Goal: Task Accomplishment & Management: Manage account settings

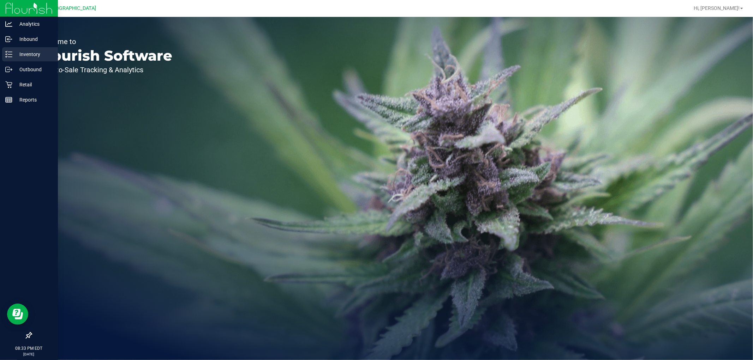
click at [21, 49] on div "Inventory" at bounding box center [30, 54] width 56 height 14
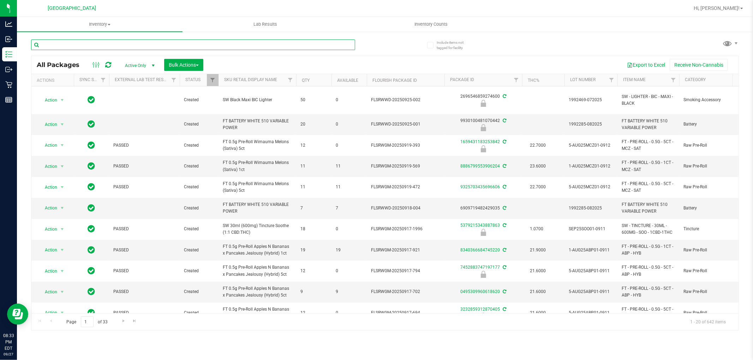
click at [138, 44] on input "text" at bounding box center [193, 45] width 324 height 11
click at [411, 26] on span "Inventory Counts" at bounding box center [431, 24] width 52 height 6
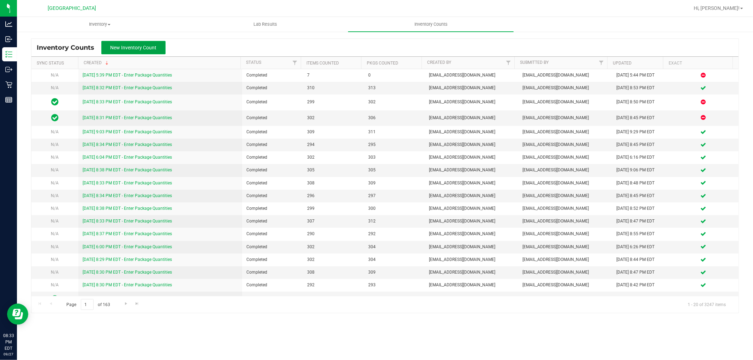
click at [150, 45] on span "New Inventory Count" at bounding box center [133, 48] width 46 height 6
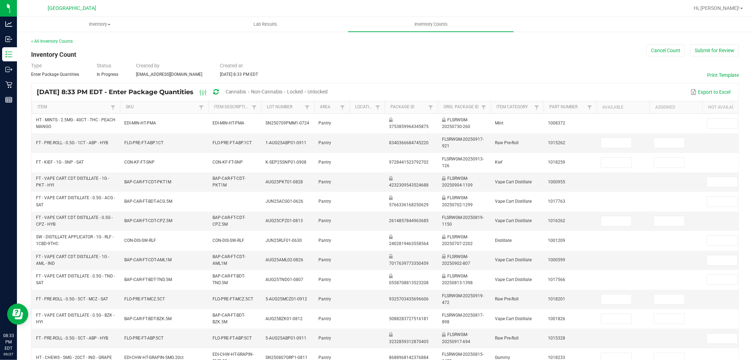
click at [328, 90] on span "Unlocked" at bounding box center [318, 92] width 20 height 6
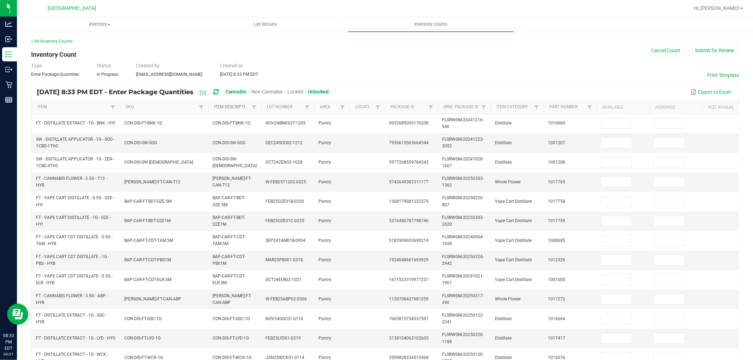
click at [233, 108] on link "Item Description" at bounding box center [232, 107] width 36 height 6
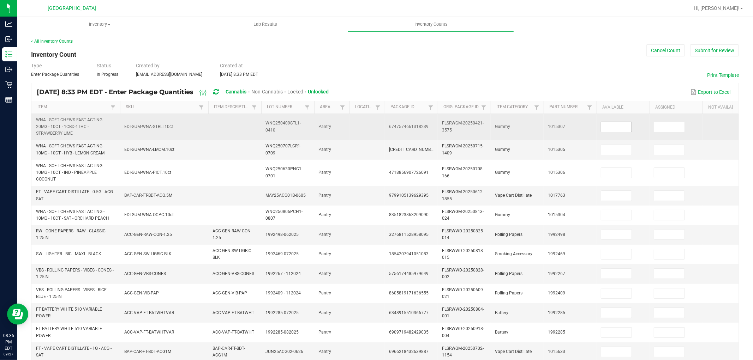
click at [605, 128] on input at bounding box center [616, 127] width 30 height 10
type input "13"
type input "1"
type input "18"
type input "20"
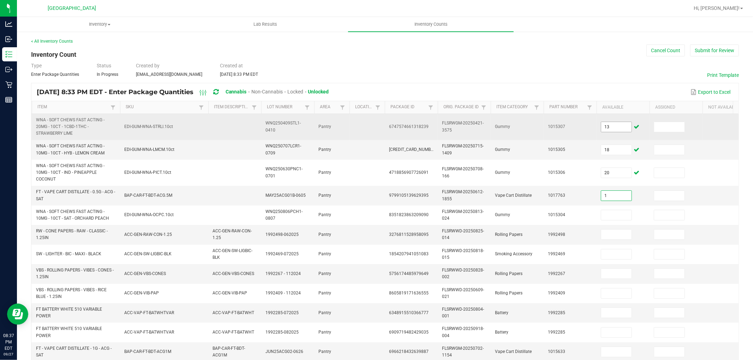
type input "1"
type input "40"
type input "8"
type input "50"
type input "3"
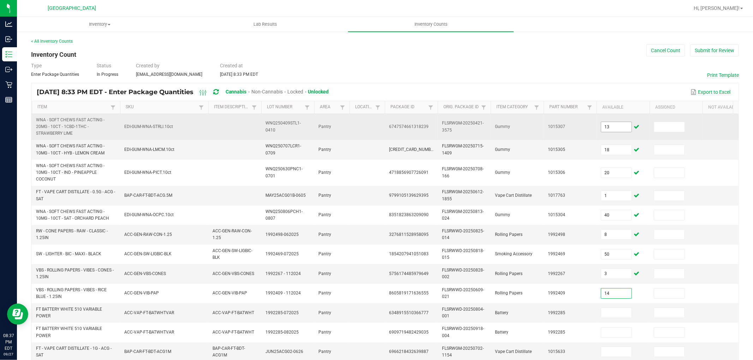
type input "14"
type input "8"
type input "1"
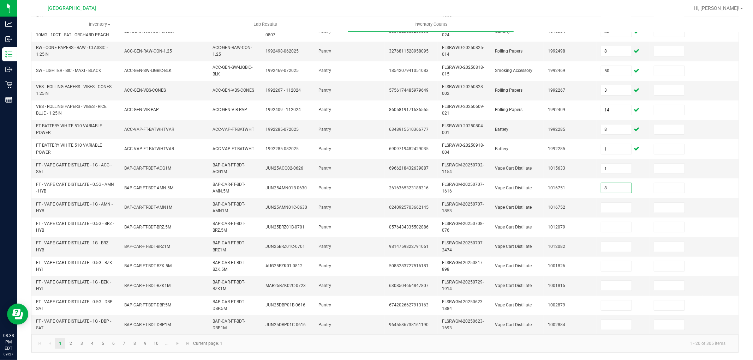
type input "8"
type input "10"
type input "1"
type input "2"
type input "5"
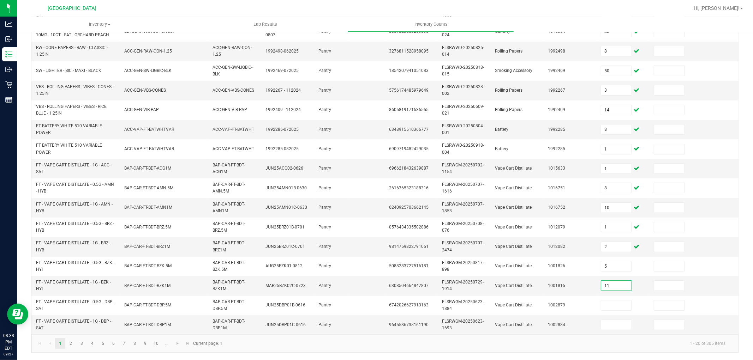
type input "11"
type input "3"
type input "8"
click at [69, 349] on link "2" at bounding box center [71, 344] width 10 height 11
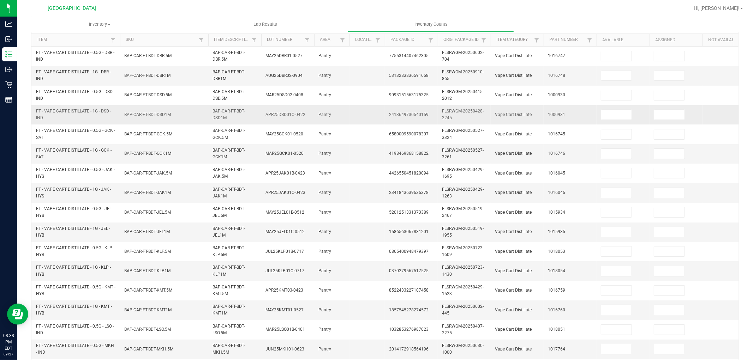
scroll to position [59, 0]
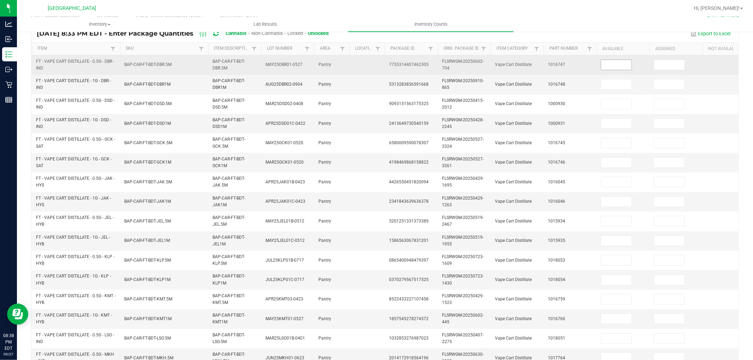
click at [617, 69] on input at bounding box center [616, 65] width 30 height 10
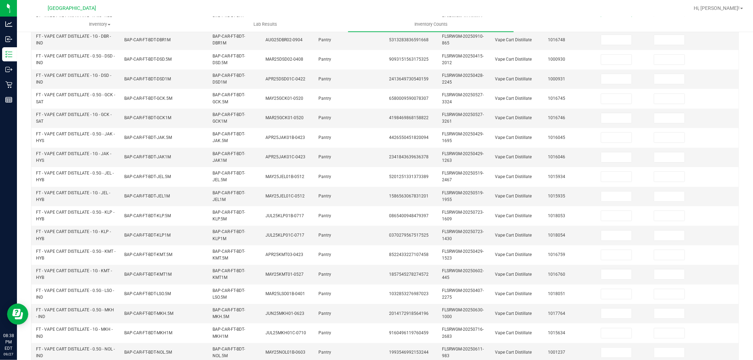
scroll to position [176, 0]
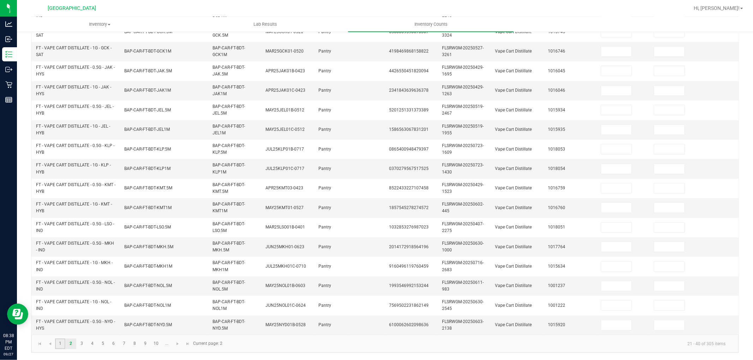
click at [64, 342] on link "1" at bounding box center [60, 344] width 10 height 11
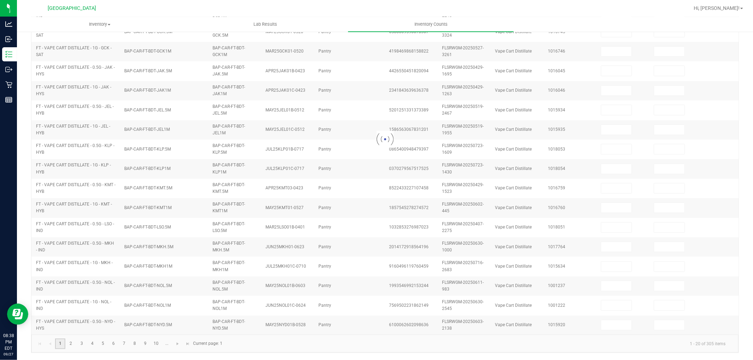
type input "18"
type input "20"
type input "8"
type input "1"
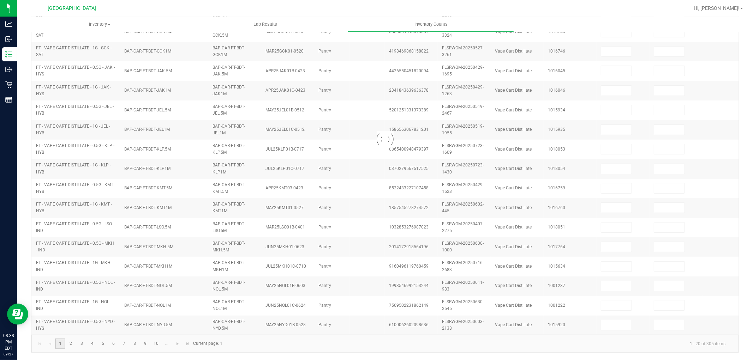
type input "8"
type input "10"
type input "1"
type input "5"
type input "13"
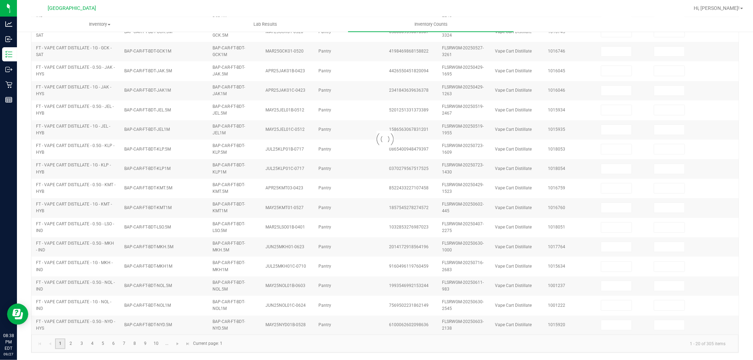
type input "1"
type input "40"
type input "50"
type input "3"
type input "14"
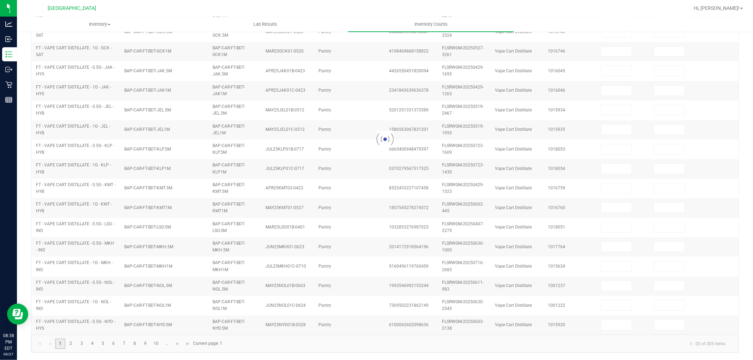
type input "1"
type input "2"
type input "11"
type input "3"
type input "8"
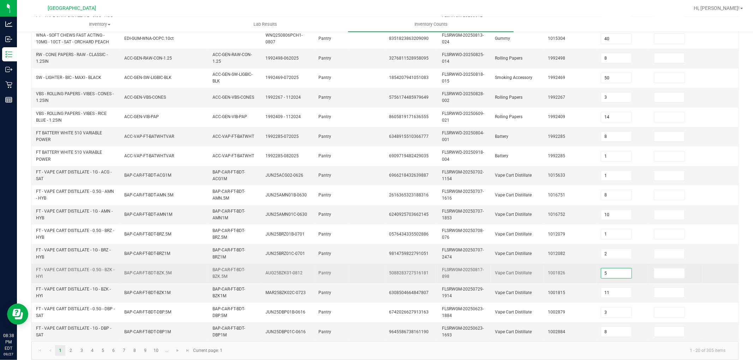
click at [617, 273] on input "5" at bounding box center [616, 274] width 30 height 10
type input "12"
type input "2"
type input "5"
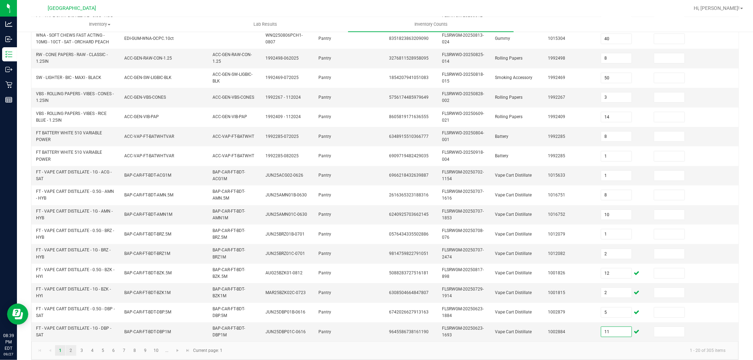
type input "11"
click at [73, 356] on link "2" at bounding box center [71, 351] width 10 height 11
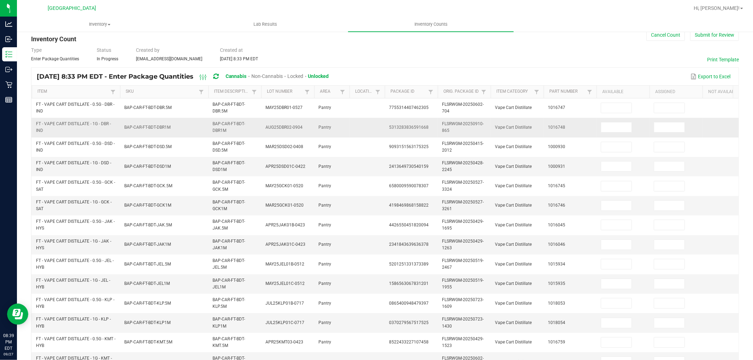
scroll to position [0, 0]
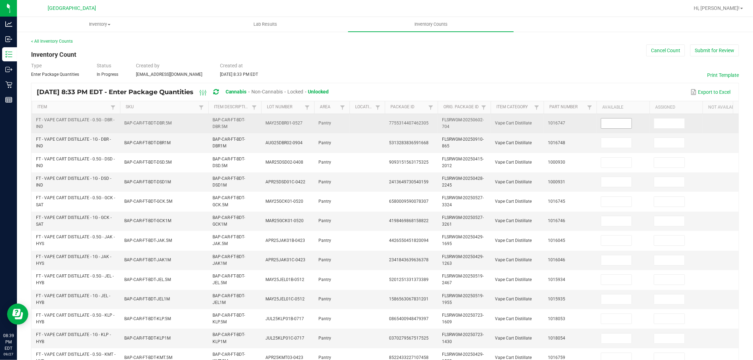
click at [612, 124] on input at bounding box center [616, 124] width 30 height 10
type input "3"
type input "8"
type input "9"
type input "12"
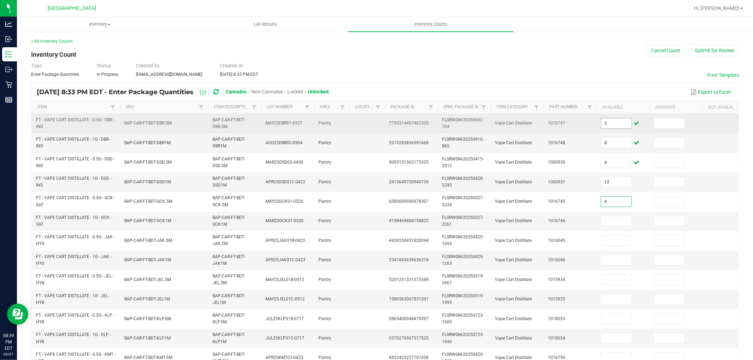
type input "4"
type input "5"
type input "9"
type input "7"
type input "2"
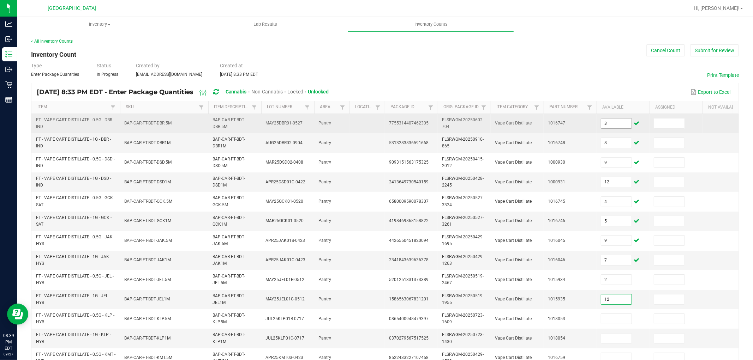
type input "12"
type input "11"
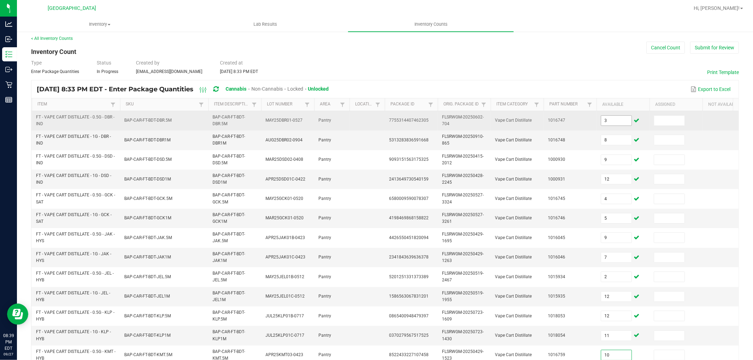
type input "10"
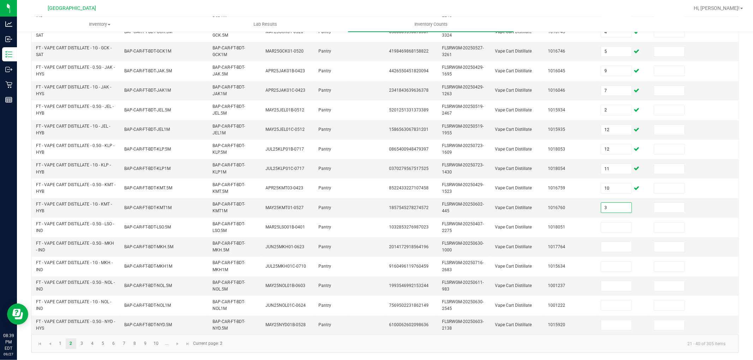
type input "3"
type input "2"
type input "4"
type input "6"
type input "8"
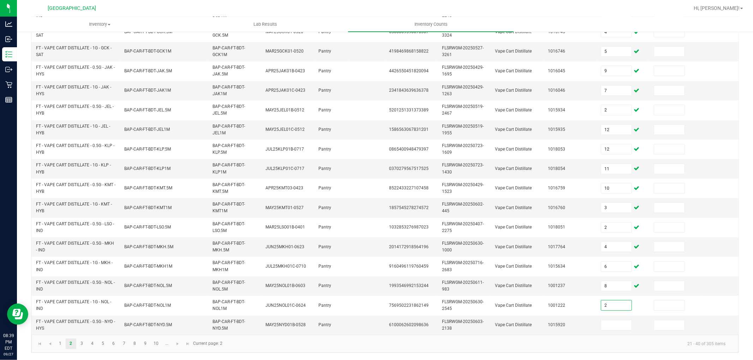
type input "2"
type input "9"
click at [85, 342] on link "3" at bounding box center [82, 344] width 10 height 11
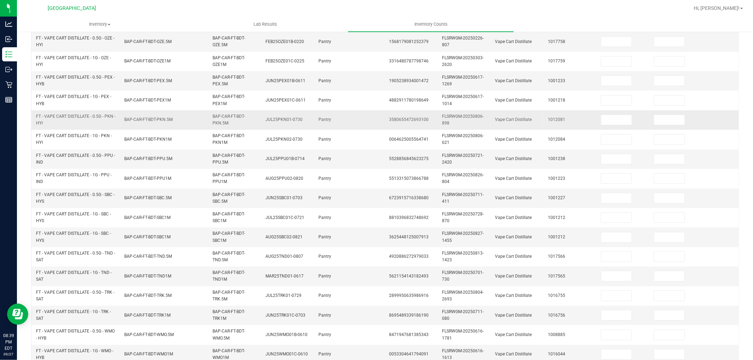
scroll to position [59, 0]
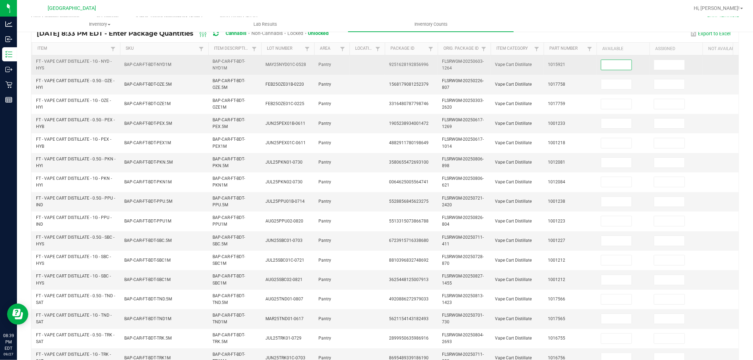
click at [625, 60] on input at bounding box center [616, 65] width 30 height 10
type input "2"
type input "10"
type input "12"
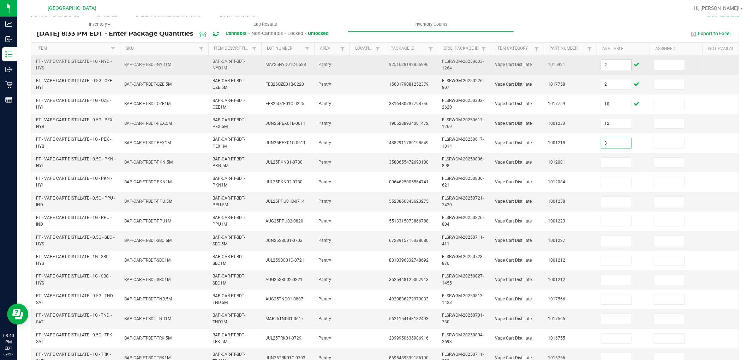
type input "3"
type input "1"
type input "6"
type input "7"
type input "8"
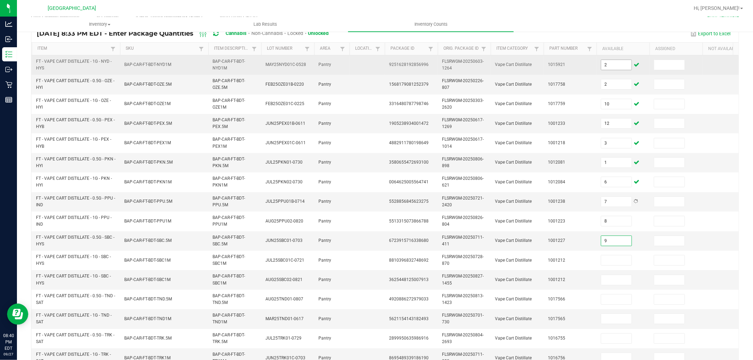
type input "9"
type input "4"
type input "5"
type input "0"
type input "8"
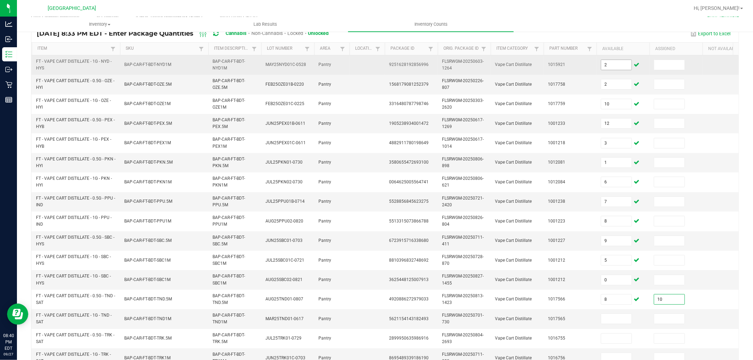
type input "1"
type input "10"
type input "2"
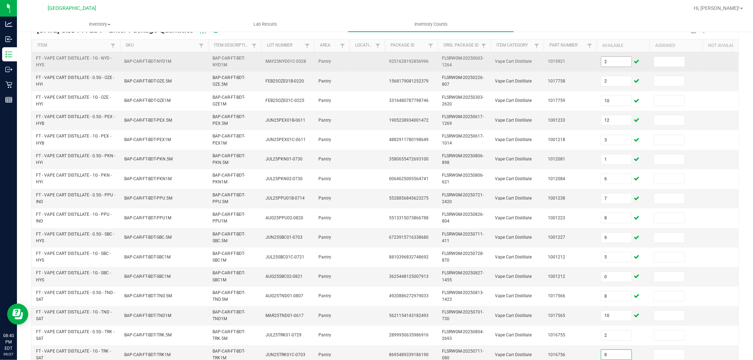
type input "8"
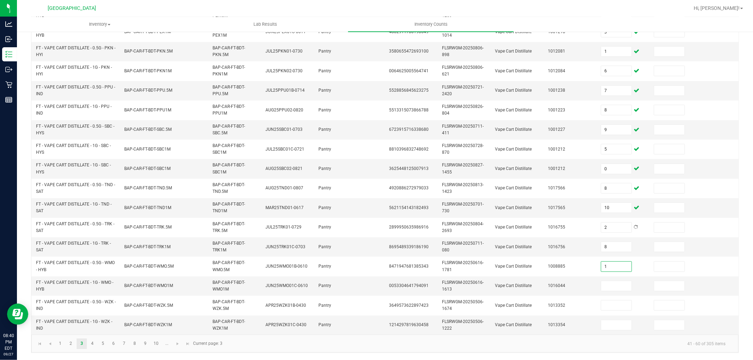
type input "1"
type input "11"
type input "6"
type input "3"
click at [90, 340] on link "4" at bounding box center [92, 344] width 10 height 11
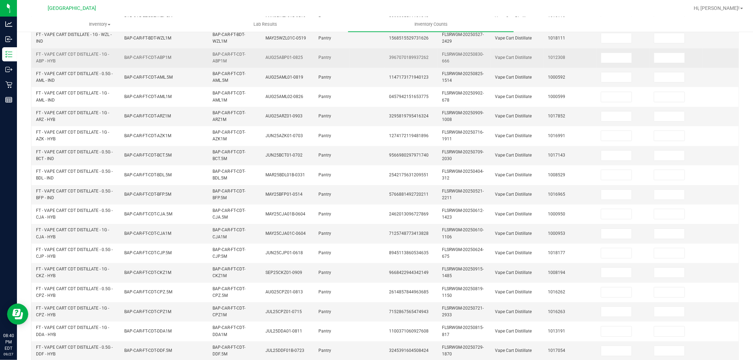
scroll to position [0, 0]
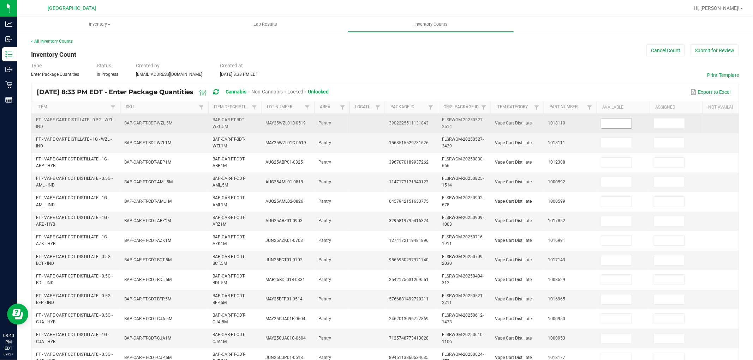
click at [618, 122] on input at bounding box center [616, 124] width 30 height 10
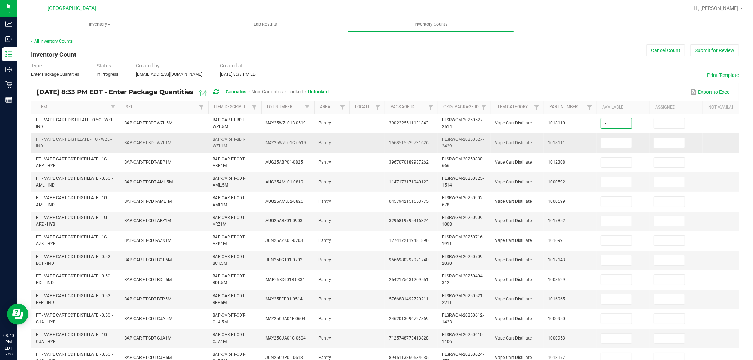
type input "7"
type input "9"
type input "8"
type input "9"
type input "7"
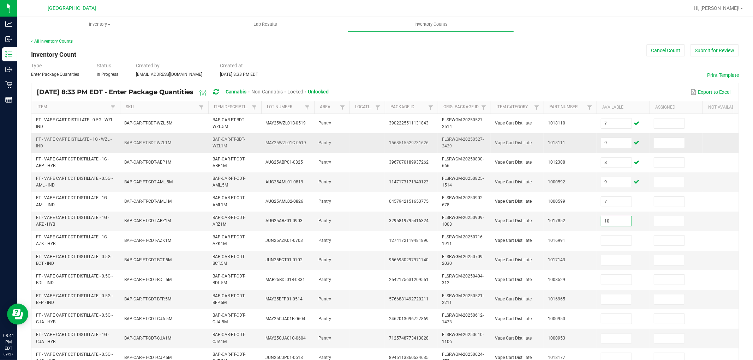
type input "10"
type input "6"
type input "1"
type input "2"
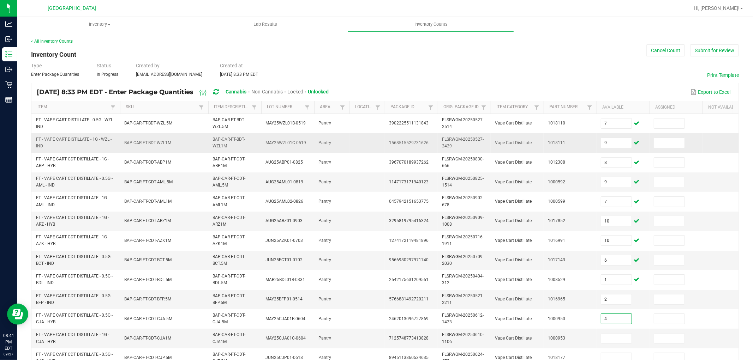
type input "4"
type input "3"
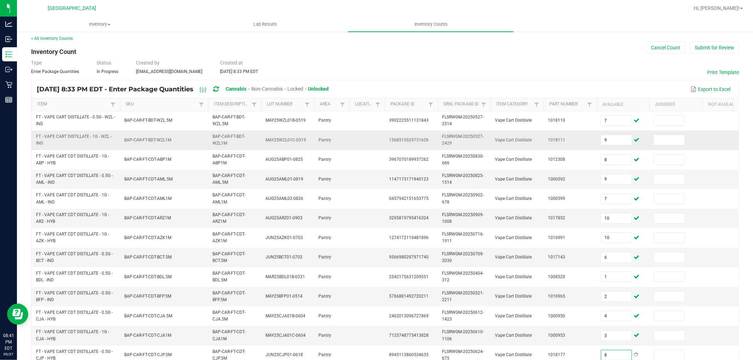
type input "8"
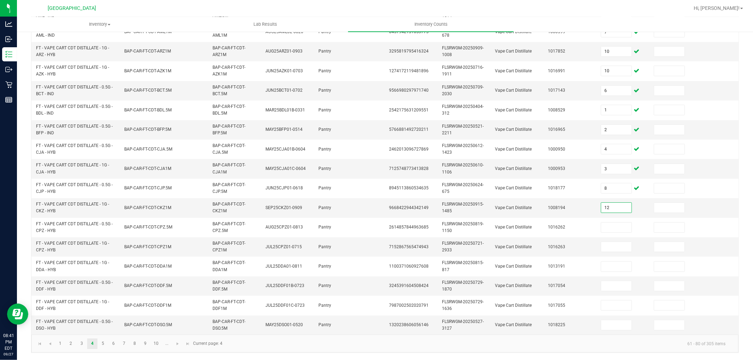
type input "12"
type input "11"
type input "7"
type input "2"
type input "9"
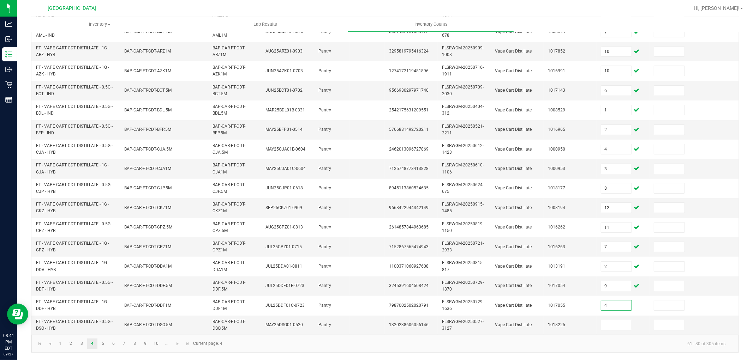
type input "4"
type input "5"
click at [105, 344] on link "5" at bounding box center [103, 344] width 10 height 11
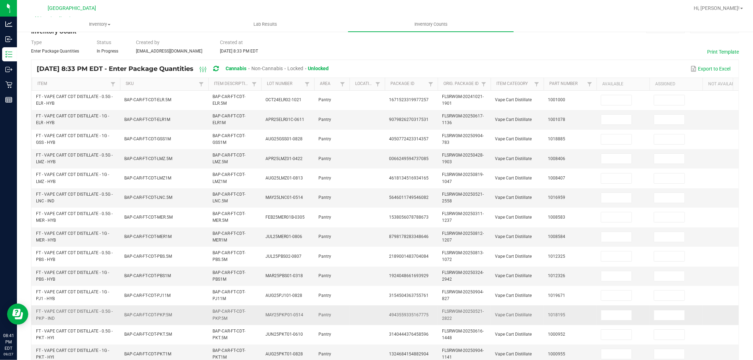
scroll to position [19, 0]
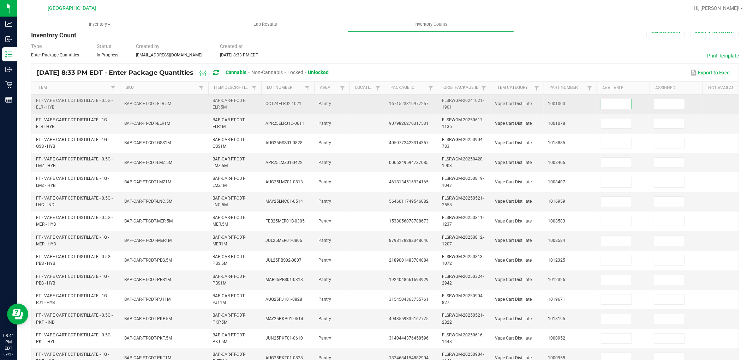
click at [615, 104] on input at bounding box center [616, 104] width 30 height 10
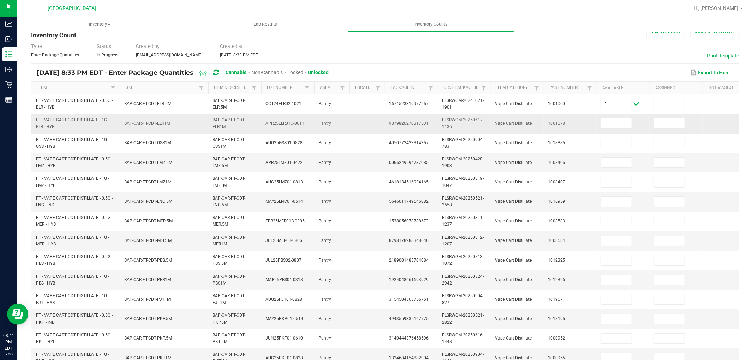
click at [615, 115] on td at bounding box center [623, 123] width 53 height 19
click at [615, 119] on input at bounding box center [616, 124] width 30 height 10
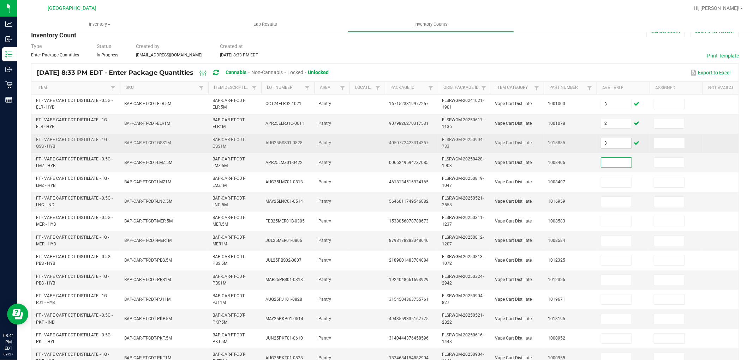
click at [615, 142] on input "3" at bounding box center [616, 143] width 30 height 10
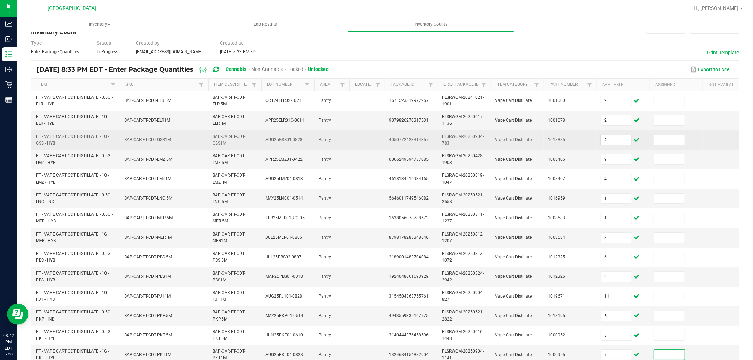
scroll to position [176, 0]
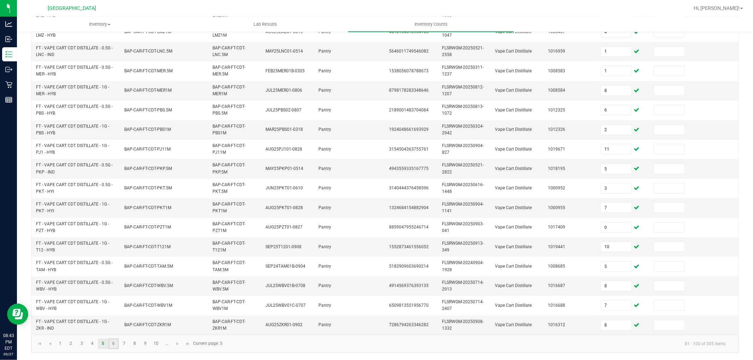
click at [112, 345] on link "6" at bounding box center [113, 344] width 10 height 11
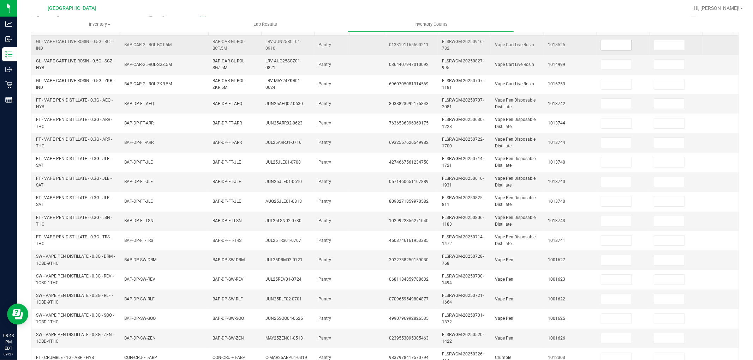
scroll to position [0, 0]
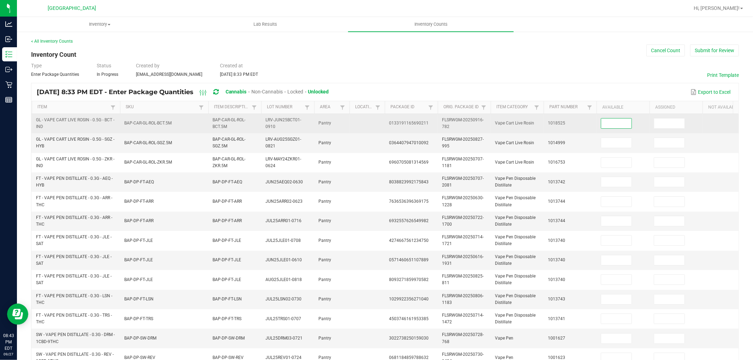
click at [611, 119] on input at bounding box center [616, 124] width 30 height 10
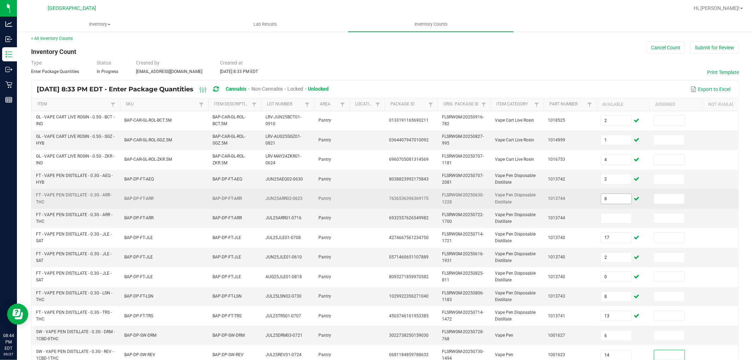
scroll to position [176, 0]
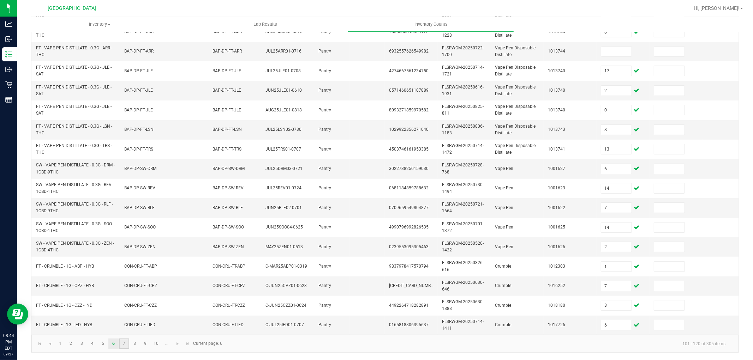
click at [126, 341] on link "7" at bounding box center [124, 344] width 10 height 11
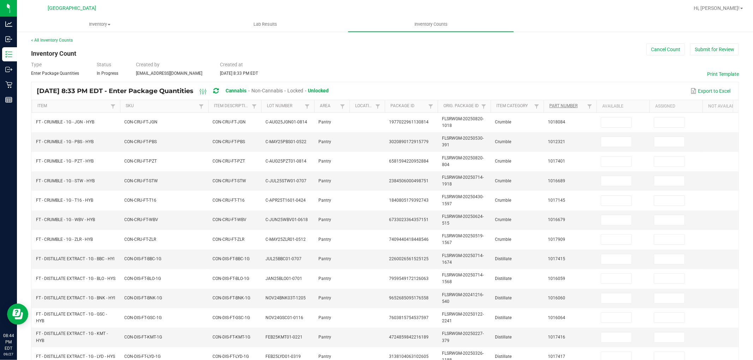
scroll to position [0, 0]
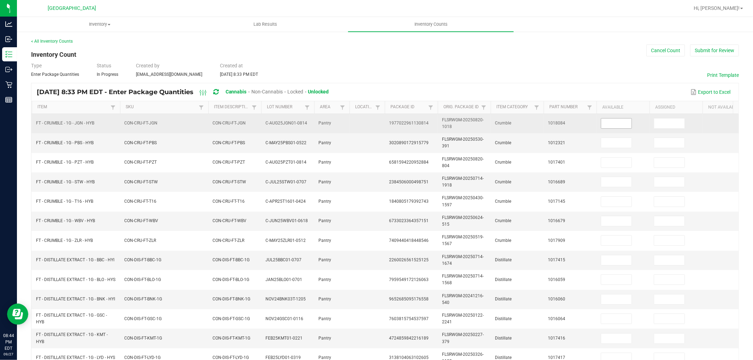
click at [604, 124] on input at bounding box center [616, 124] width 30 height 10
click at [623, 124] on input "43" at bounding box center [616, 124] width 30 height 10
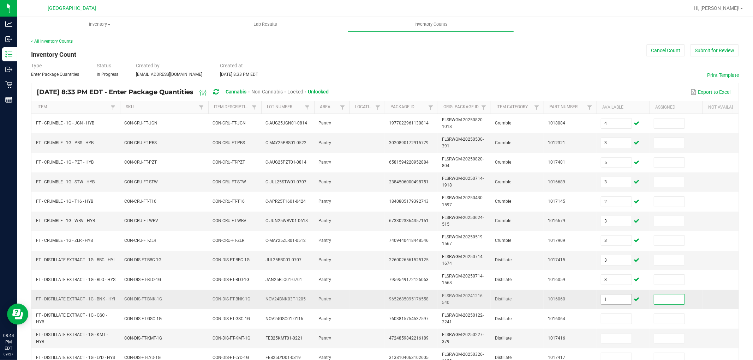
click at [618, 301] on input "1" at bounding box center [616, 300] width 30 height 10
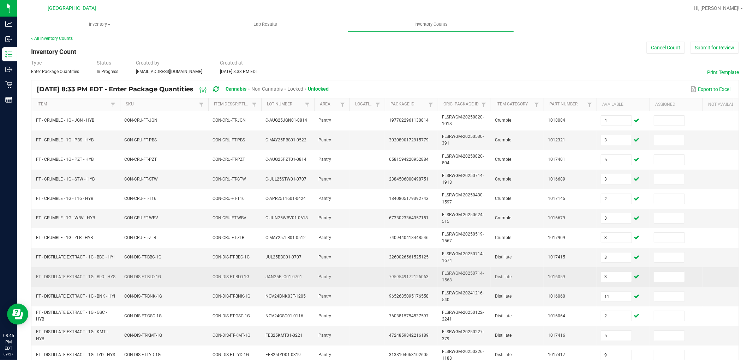
scroll to position [176, 0]
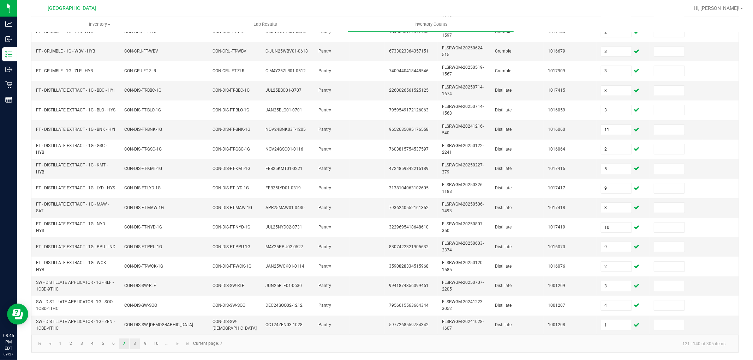
click at [138, 344] on link "8" at bounding box center [135, 344] width 10 height 11
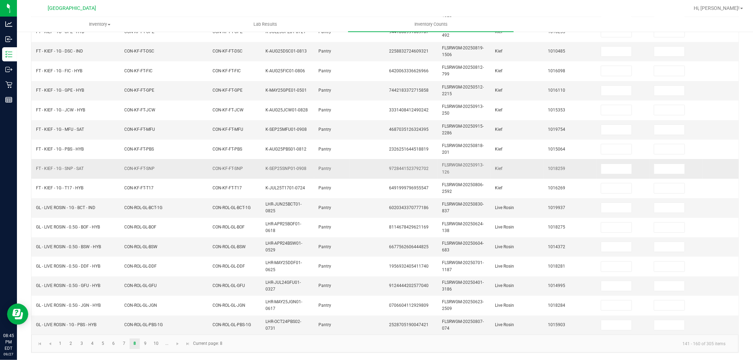
scroll to position [0, 0]
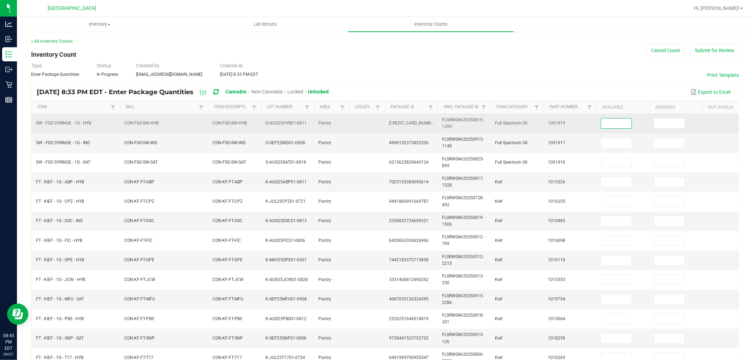
click at [608, 122] on input at bounding box center [616, 124] width 30 height 10
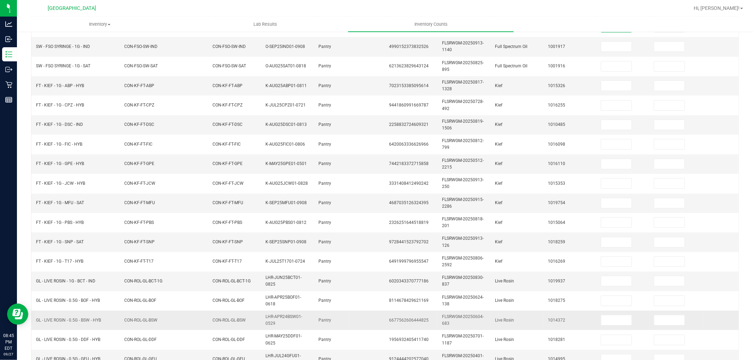
scroll to position [176, 0]
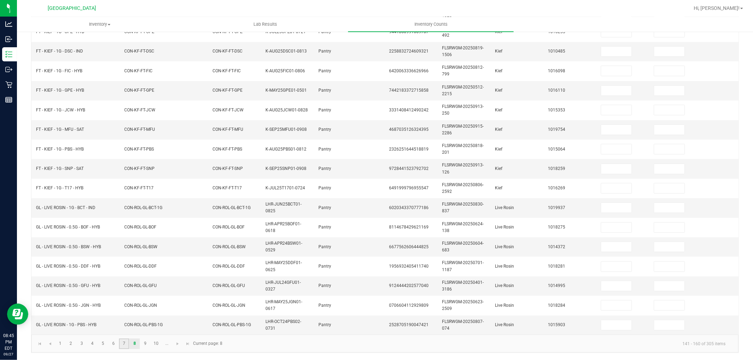
click at [126, 344] on link "7" at bounding box center [124, 344] width 10 height 11
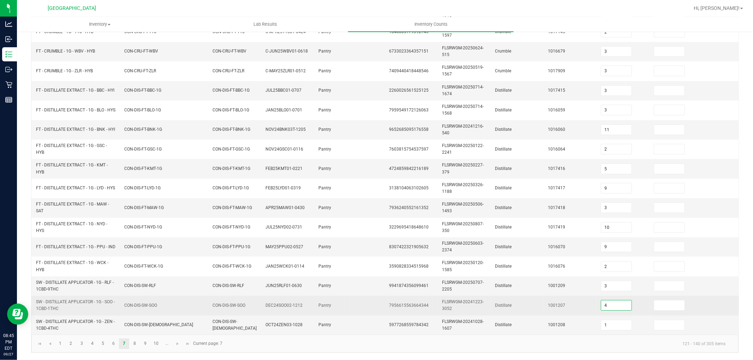
click at [610, 301] on input "4" at bounding box center [616, 306] width 30 height 10
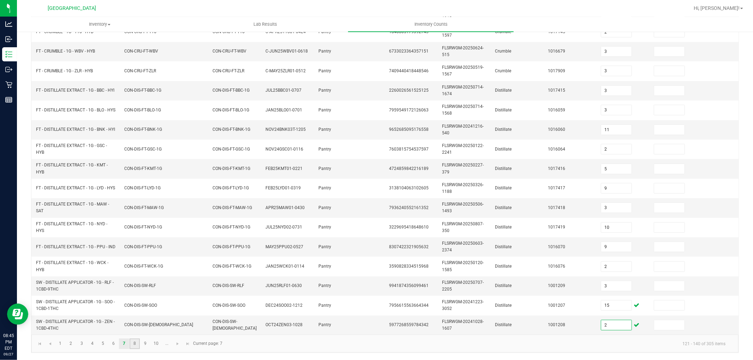
click at [138, 346] on link "8" at bounding box center [135, 344] width 10 height 11
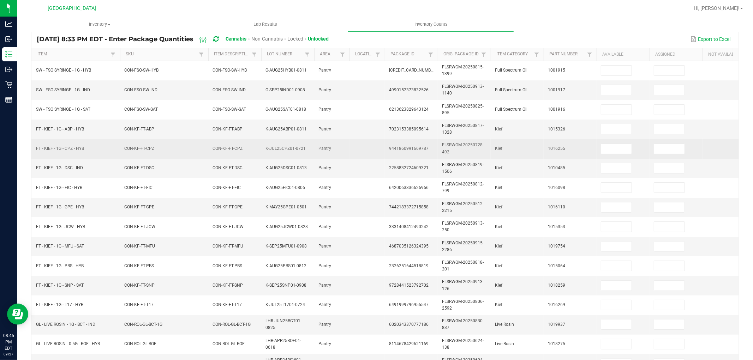
scroll to position [0, 0]
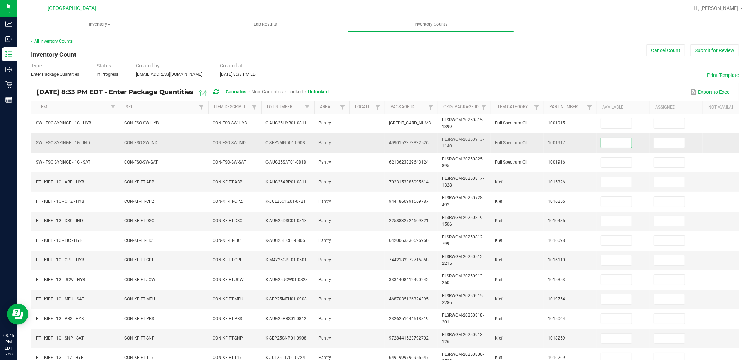
click at [622, 145] on input at bounding box center [616, 143] width 30 height 10
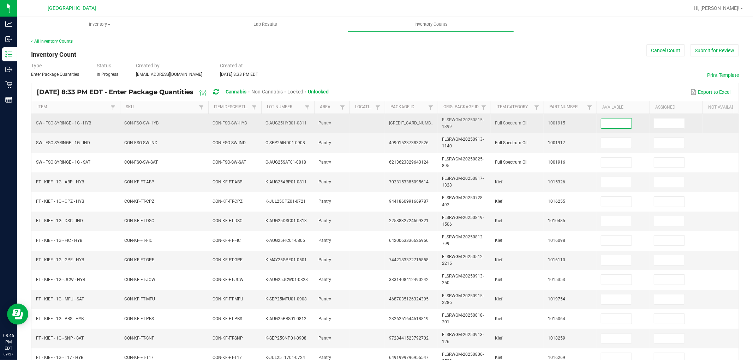
click at [622, 124] on input at bounding box center [616, 124] width 30 height 10
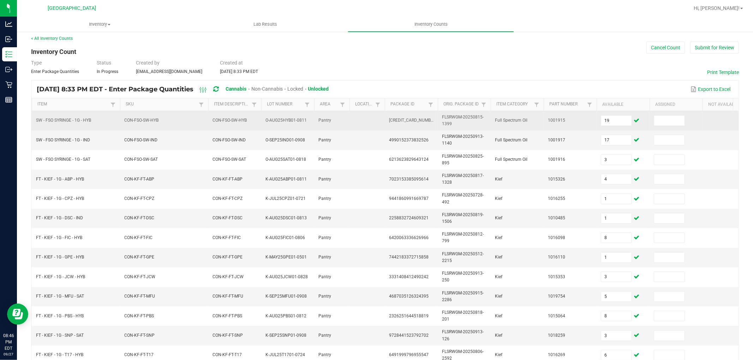
scroll to position [176, 0]
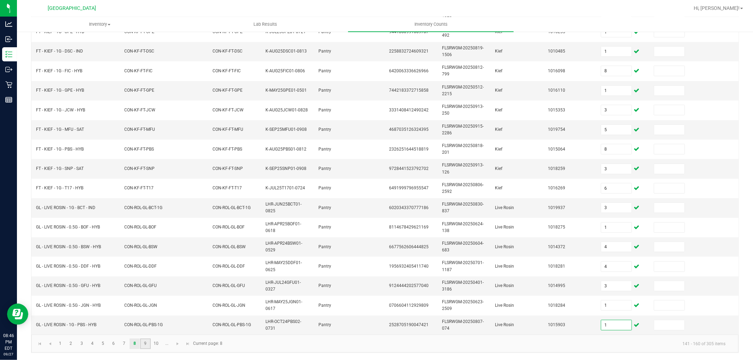
click at [148, 344] on link "9" at bounding box center [145, 344] width 10 height 11
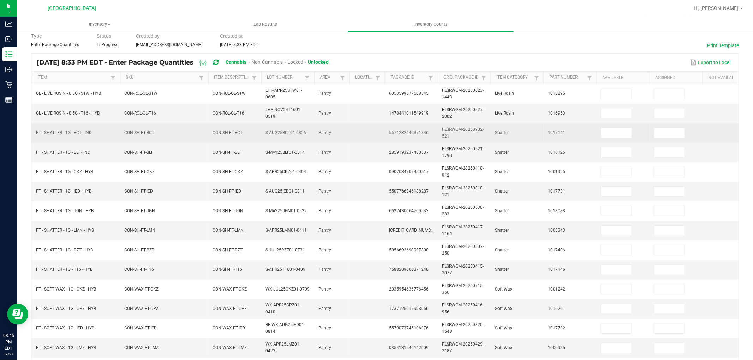
scroll to position [19, 0]
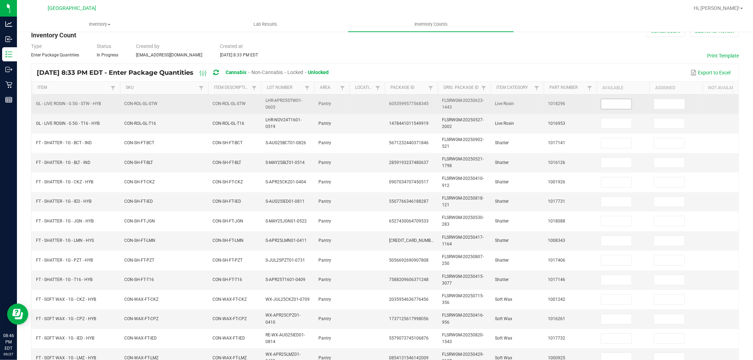
click at [620, 104] on input at bounding box center [616, 104] width 30 height 10
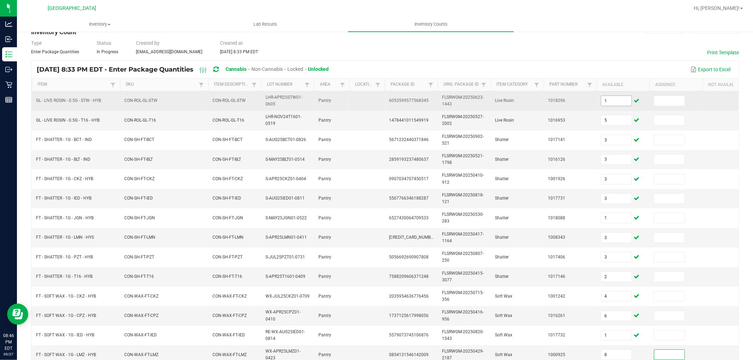
scroll to position [176, 0]
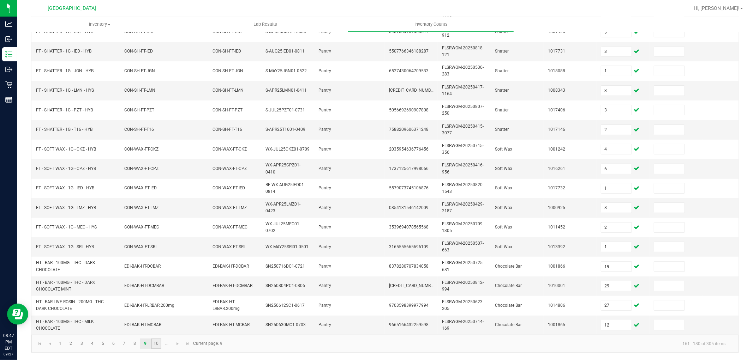
click at [157, 345] on link "10" at bounding box center [156, 344] width 10 height 11
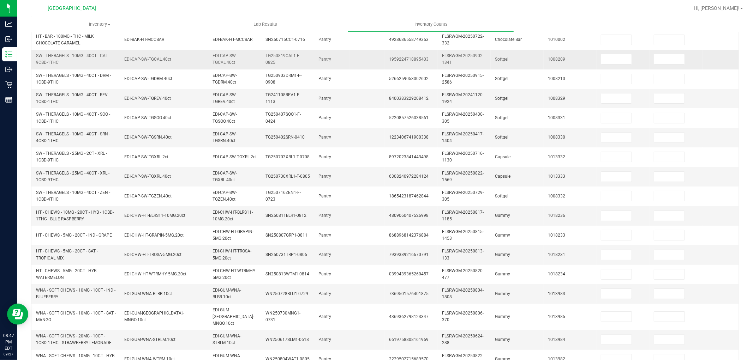
scroll to position [0, 0]
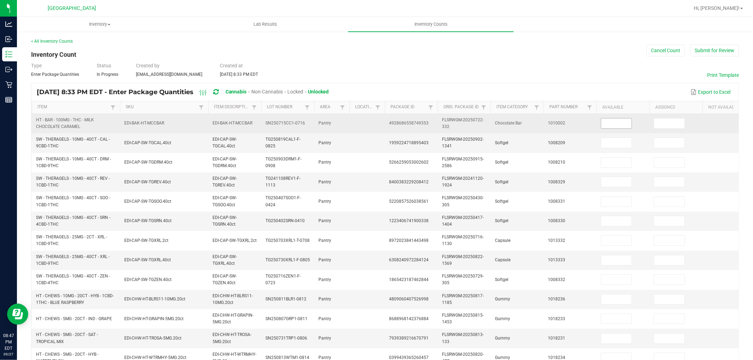
click at [621, 124] on input at bounding box center [616, 124] width 30 height 10
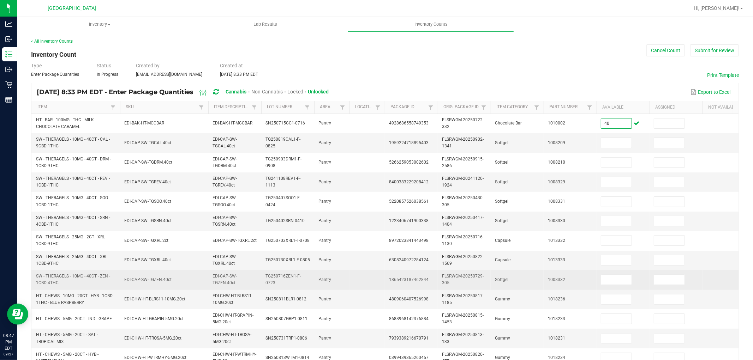
scroll to position [176, 0]
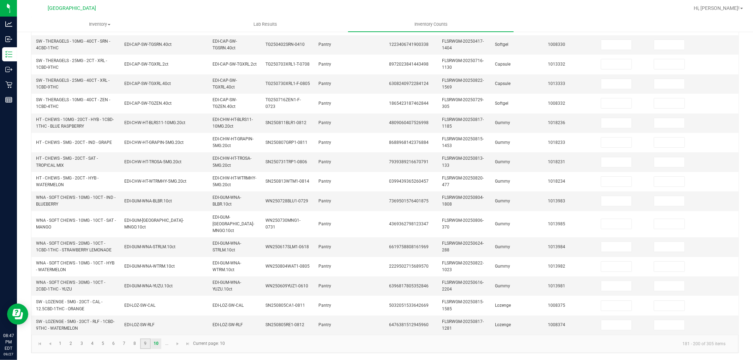
click at [147, 345] on link "9" at bounding box center [145, 344] width 10 height 11
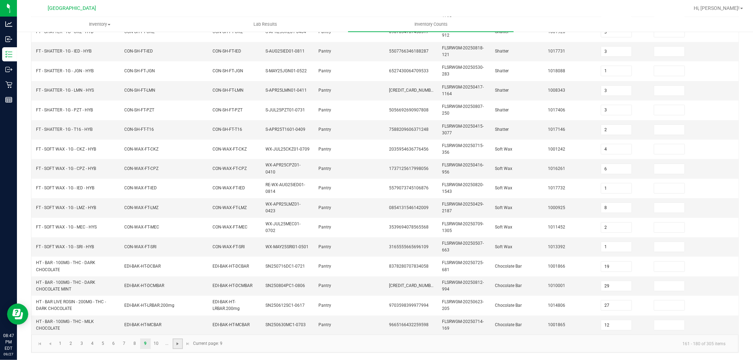
click at [177, 345] on span "Go to the next page" at bounding box center [178, 344] width 6 height 6
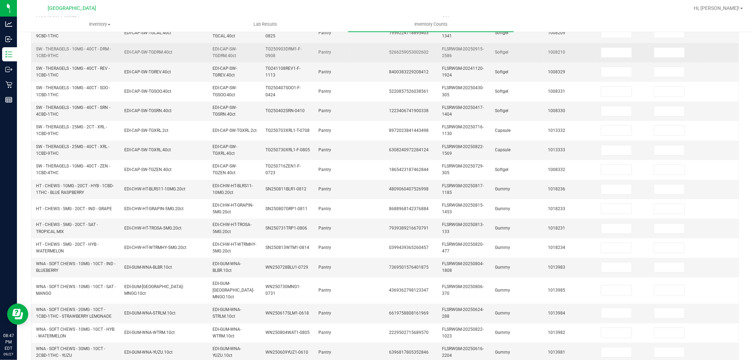
scroll to position [0, 0]
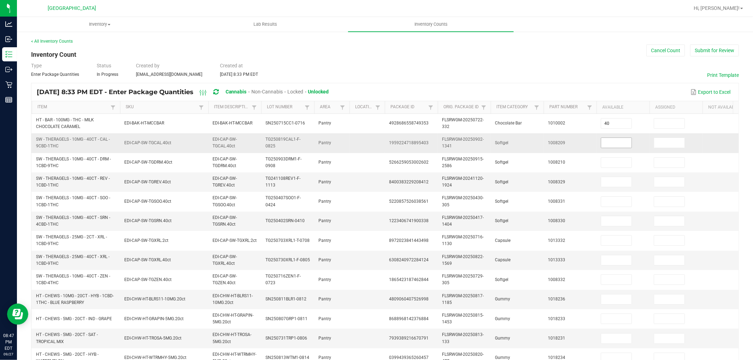
click at [623, 142] on input at bounding box center [616, 143] width 30 height 10
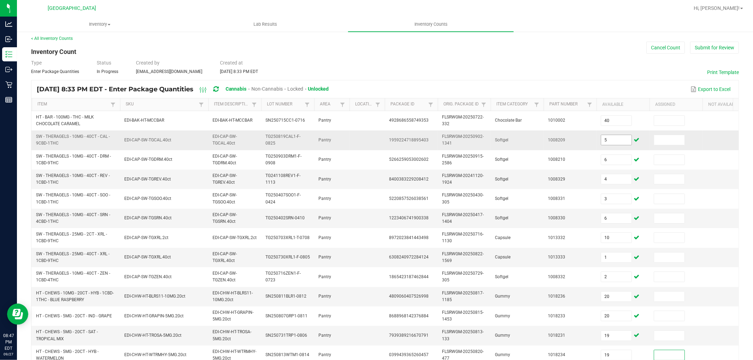
scroll to position [176, 0]
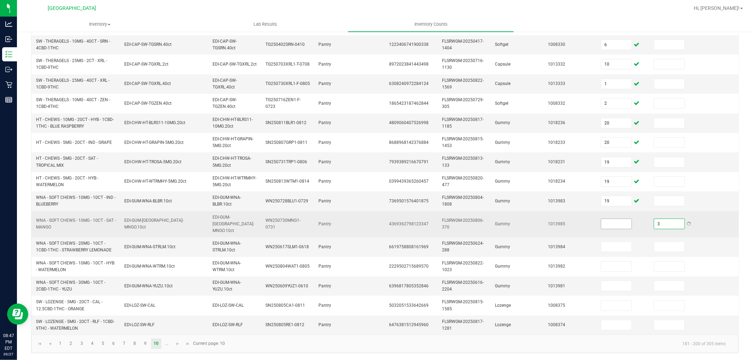
click at [609, 223] on input at bounding box center [616, 224] width 30 height 10
click at [661, 221] on input "3" at bounding box center [669, 224] width 30 height 10
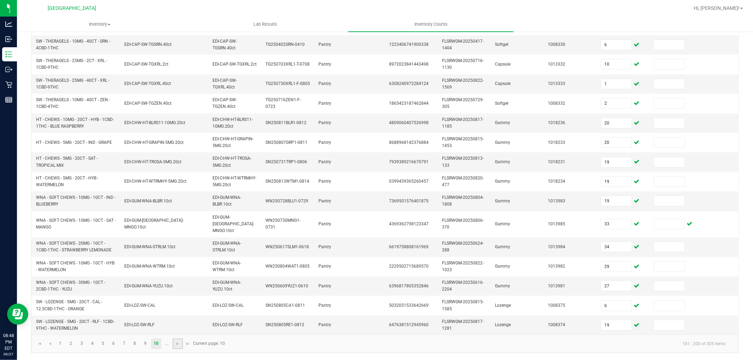
click at [181, 346] on link at bounding box center [178, 344] width 10 height 11
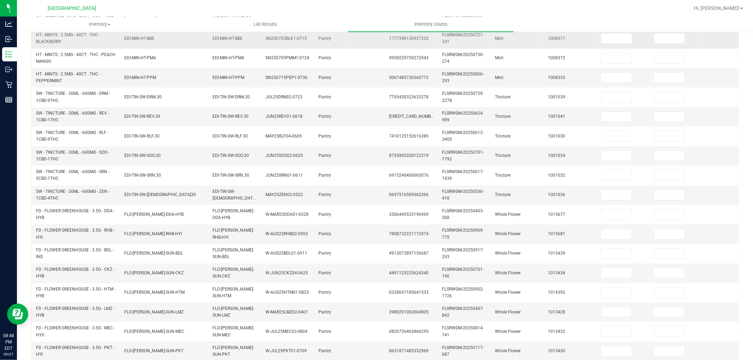
scroll to position [19, 0]
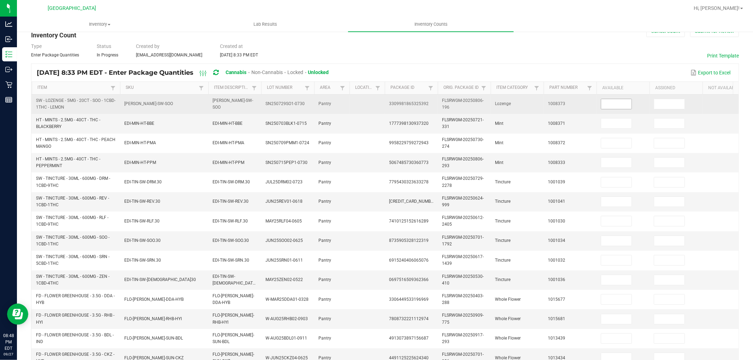
click at [620, 104] on input at bounding box center [616, 104] width 30 height 10
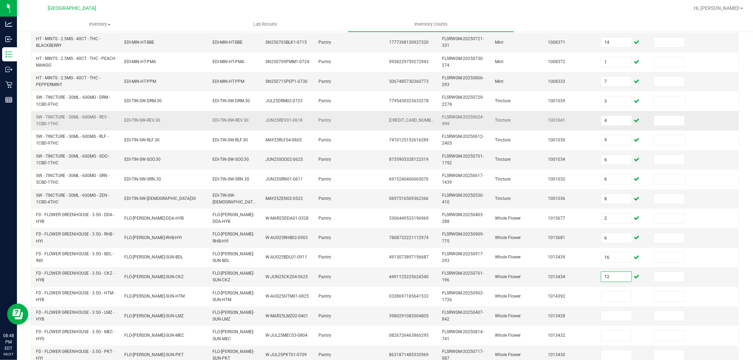
scroll to position [101, 0]
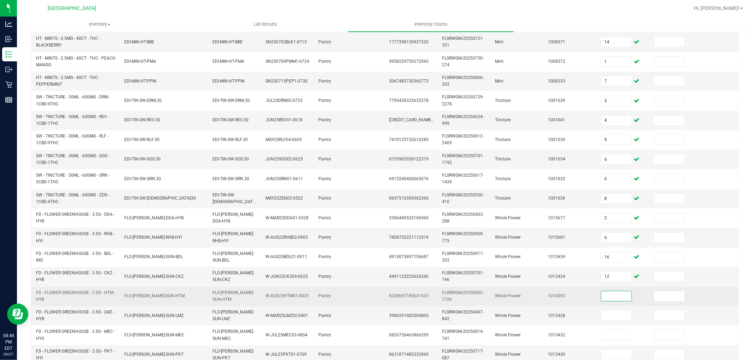
click at [615, 293] on input at bounding box center [616, 297] width 30 height 10
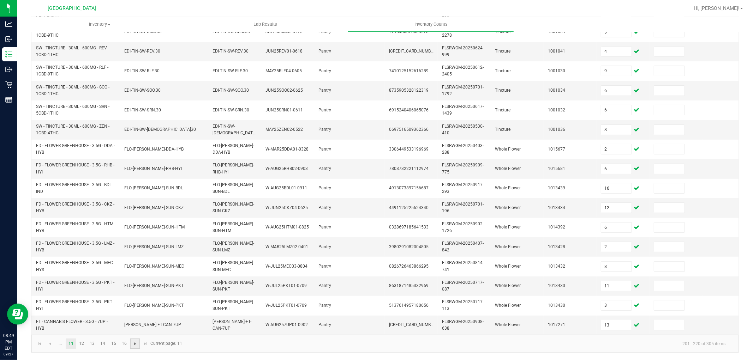
click at [138, 346] on span "Go to the next page" at bounding box center [135, 344] width 6 height 6
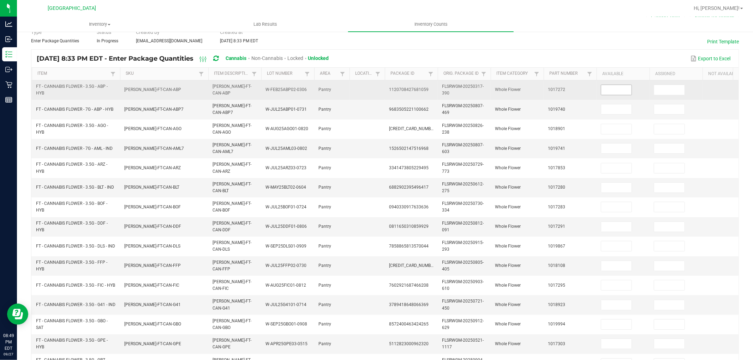
scroll to position [19, 0]
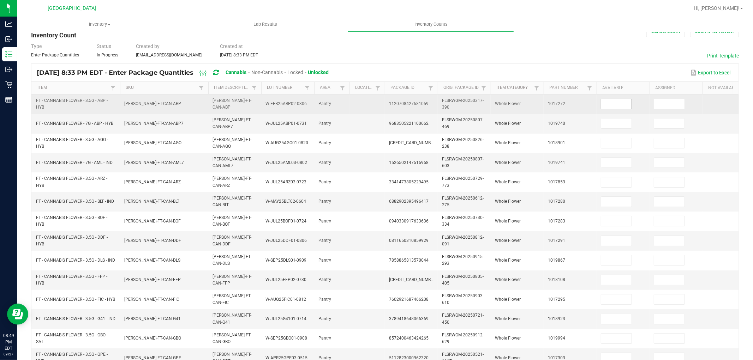
click at [604, 105] on input at bounding box center [616, 104] width 30 height 10
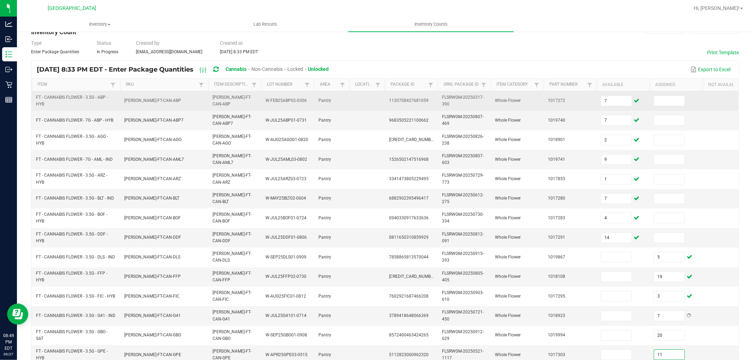
scroll to position [176, 0]
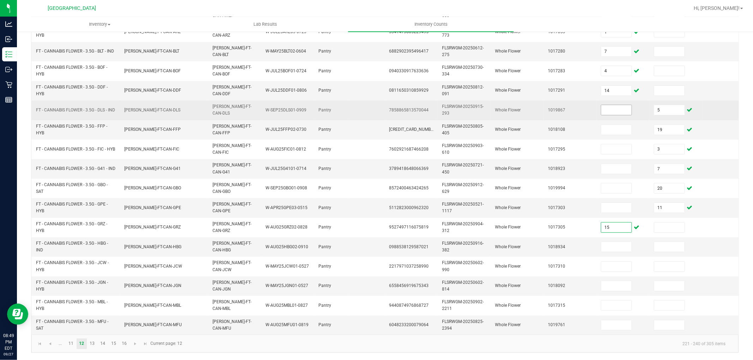
click at [604, 106] on input at bounding box center [616, 110] width 30 height 10
click at [680, 105] on input "5" at bounding box center [669, 110] width 30 height 10
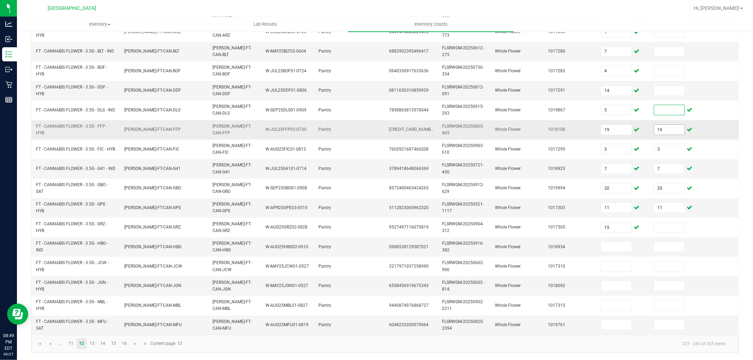
click at [681, 125] on input "19" at bounding box center [669, 130] width 30 height 10
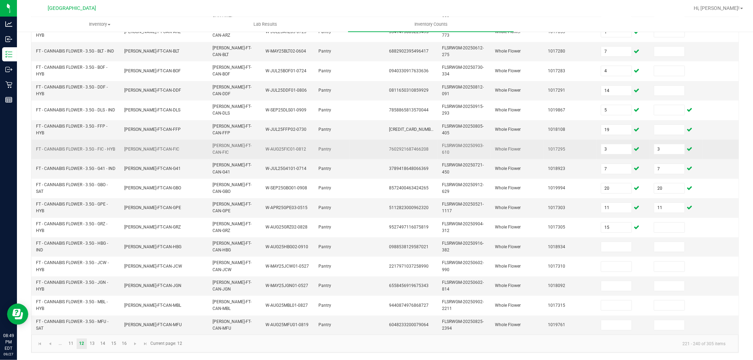
click at [672, 140] on td "3" at bounding box center [676, 149] width 53 height 19
click at [672, 145] on input "3" at bounding box center [669, 149] width 30 height 10
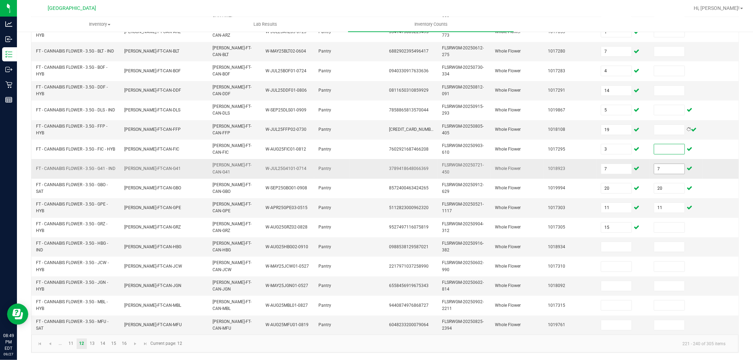
click at [673, 166] on input "7" at bounding box center [669, 169] width 30 height 10
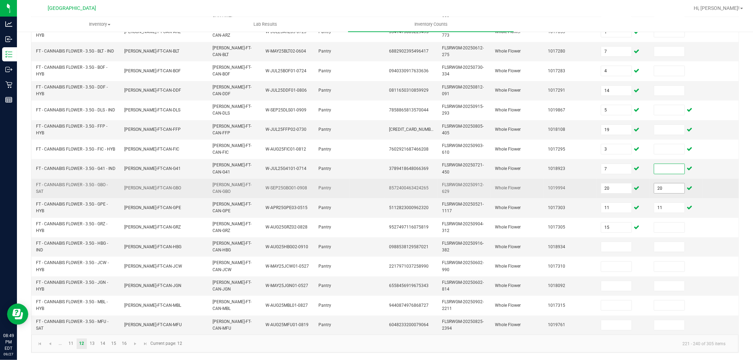
click at [674, 184] on input "20" at bounding box center [669, 189] width 30 height 10
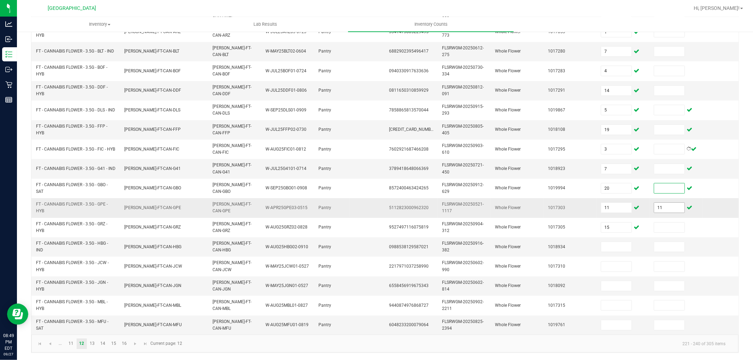
click at [674, 203] on input "11" at bounding box center [669, 208] width 30 height 10
click at [621, 242] on input at bounding box center [616, 247] width 30 height 10
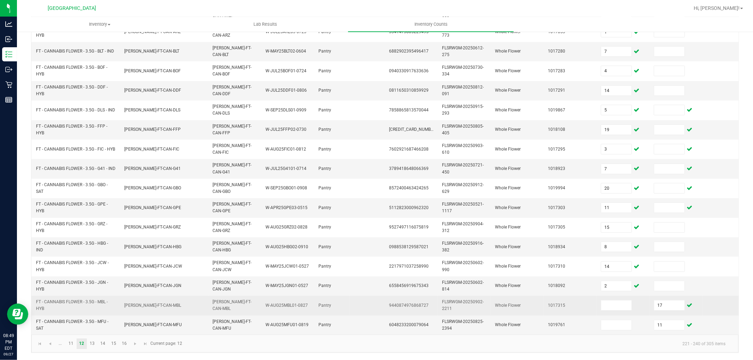
click at [614, 296] on td at bounding box center [623, 305] width 53 height 19
click at [610, 301] on input at bounding box center [616, 306] width 30 height 10
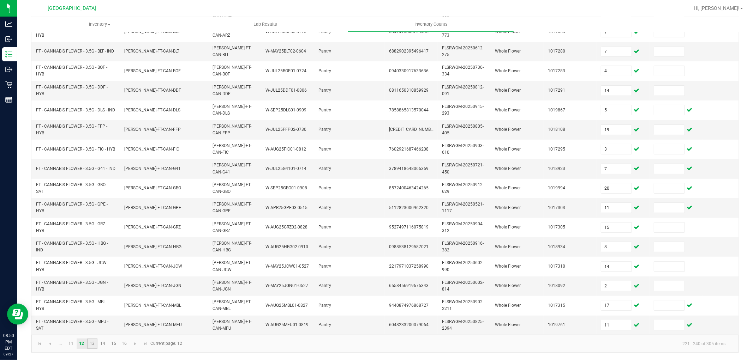
click at [92, 343] on link "13" at bounding box center [92, 344] width 10 height 11
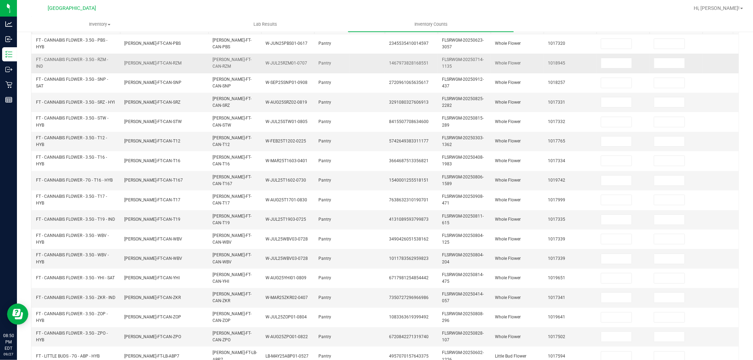
scroll to position [0, 0]
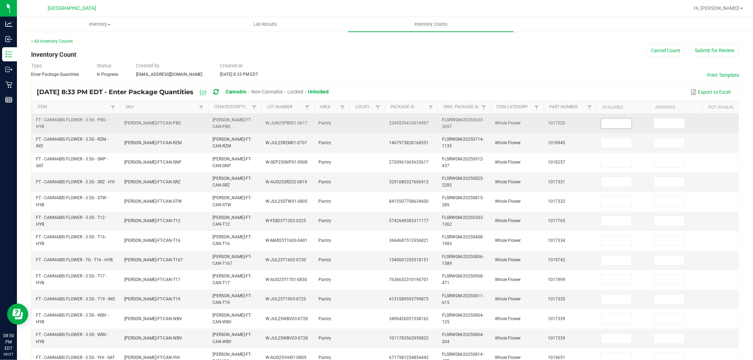
click at [608, 126] on input at bounding box center [616, 124] width 30 height 10
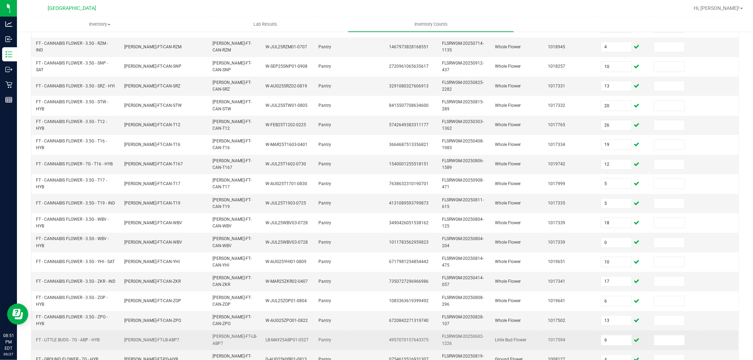
scroll to position [176, 0]
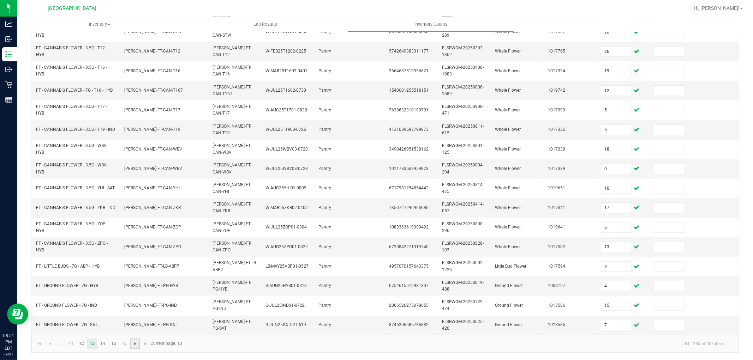
click at [136, 345] on span "Go to the next page" at bounding box center [135, 344] width 6 height 6
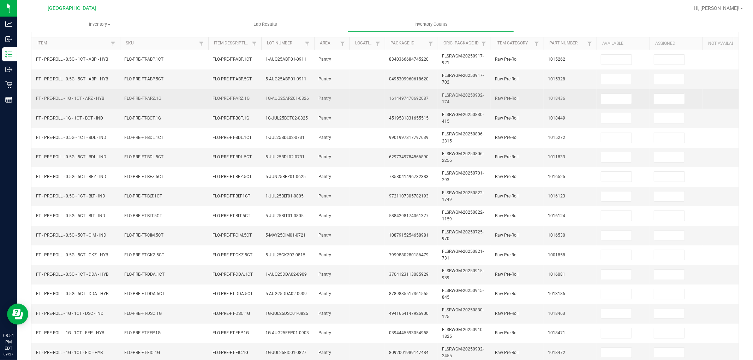
scroll to position [0, 0]
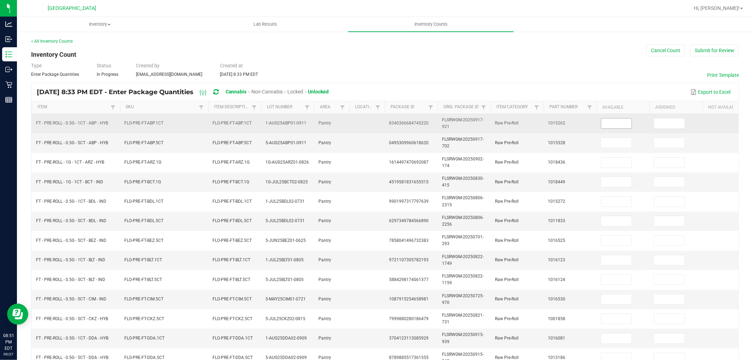
click at [631, 125] on input at bounding box center [616, 124] width 30 height 10
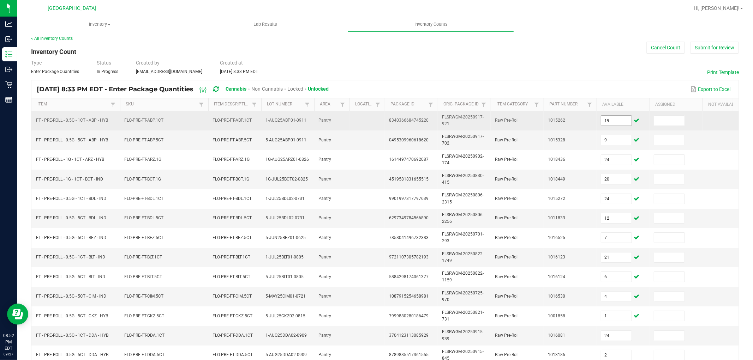
scroll to position [176, 0]
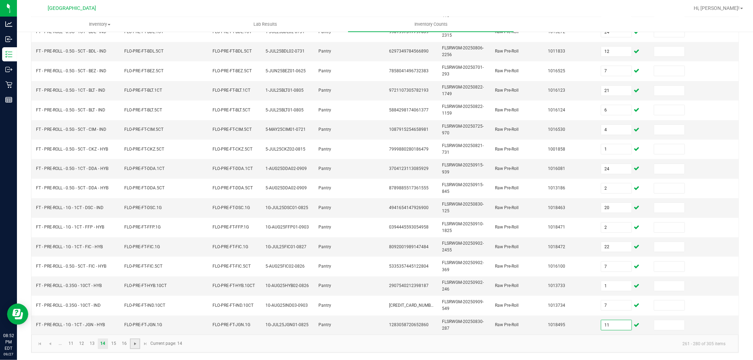
click at [132, 345] on span "Go to the next page" at bounding box center [135, 344] width 6 height 6
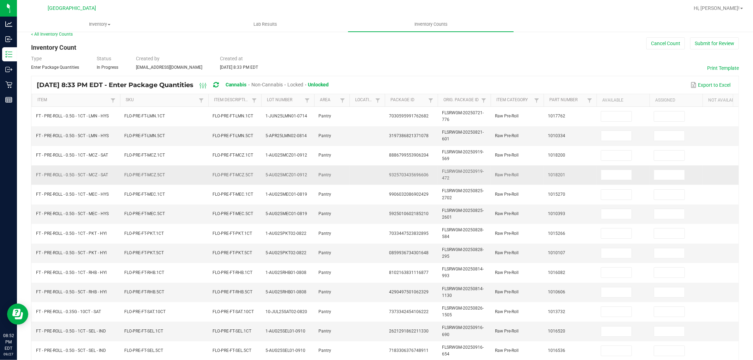
scroll to position [0, 0]
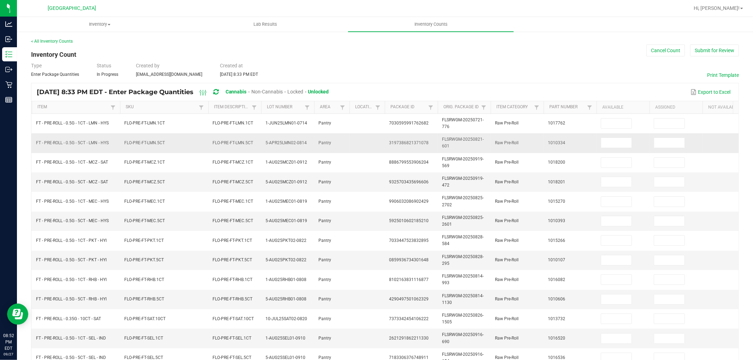
click at [608, 133] on td at bounding box center [623, 142] width 53 height 19
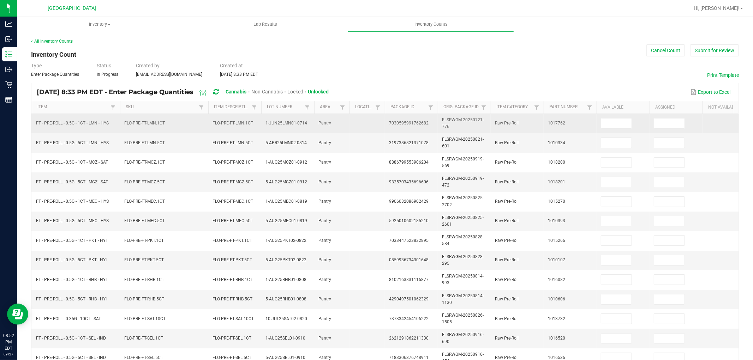
click at [608, 129] on td at bounding box center [623, 123] width 53 height 19
click at [599, 125] on td at bounding box center [623, 123] width 53 height 19
click at [605, 124] on input at bounding box center [616, 124] width 30 height 10
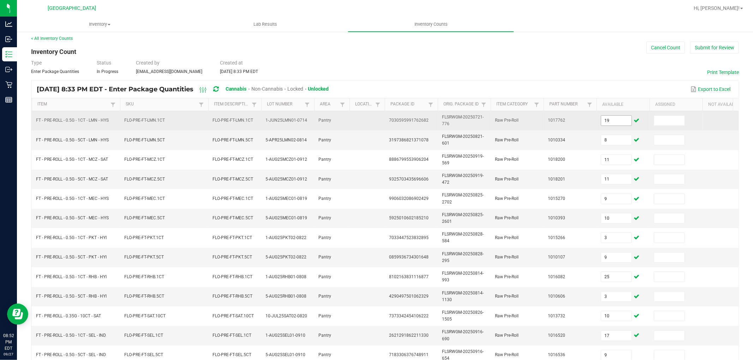
scroll to position [176, 0]
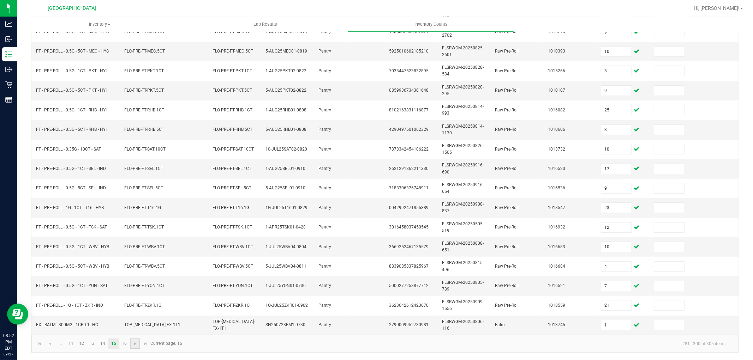
click at [132, 344] on link at bounding box center [135, 344] width 10 height 11
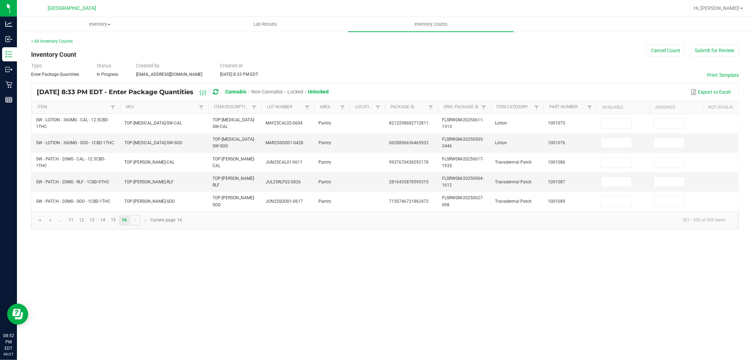
scroll to position [0, 0]
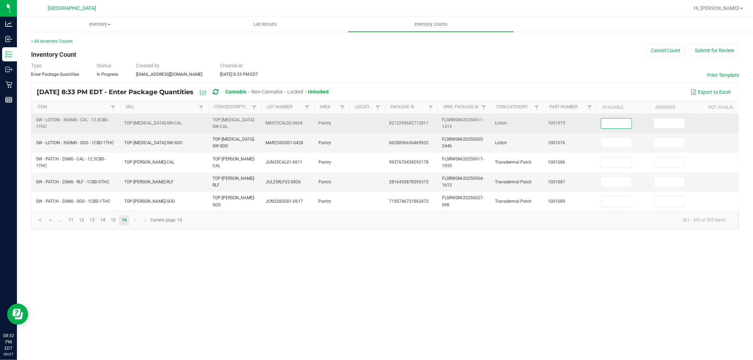
click at [620, 123] on input at bounding box center [616, 124] width 30 height 10
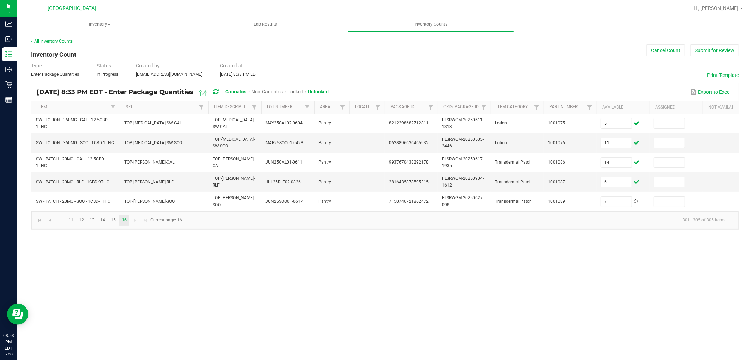
click at [397, 305] on div "Inventory All packages All inventory Waste log Create inventory Lab Results Inv…" at bounding box center [385, 188] width 736 height 343
click at [704, 49] on button "Submit for Review" at bounding box center [714, 50] width 49 height 12
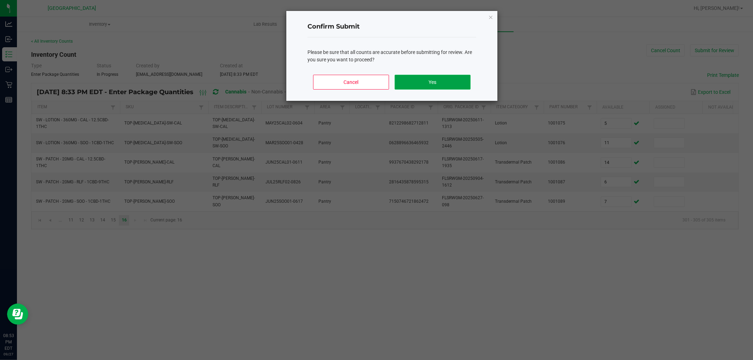
click at [439, 77] on button "Yes" at bounding box center [433, 82] width 76 height 15
